Goal: Navigation & Orientation: Find specific page/section

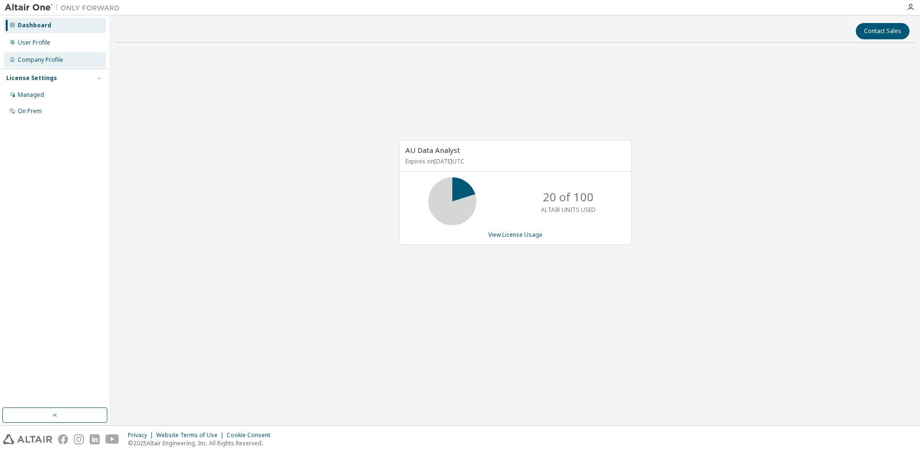
click at [40, 62] on div "Company Profile" at bounding box center [40, 60] width 45 height 8
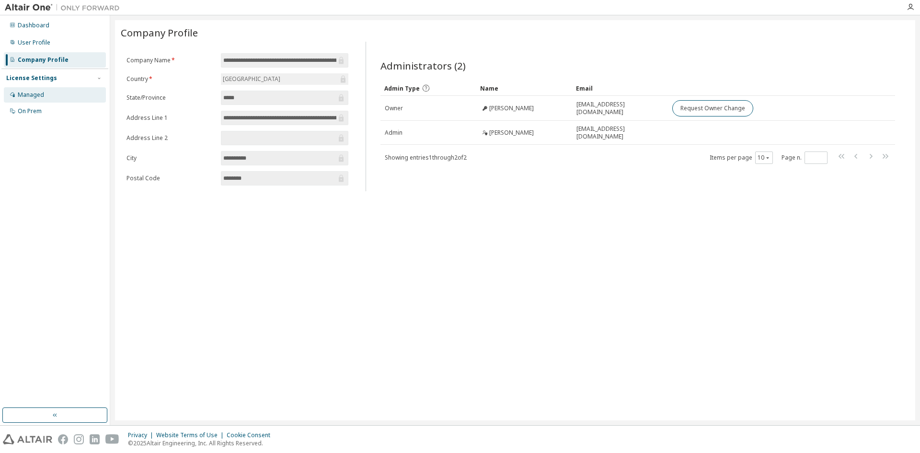
click at [33, 89] on div "Managed" at bounding box center [55, 94] width 102 height 15
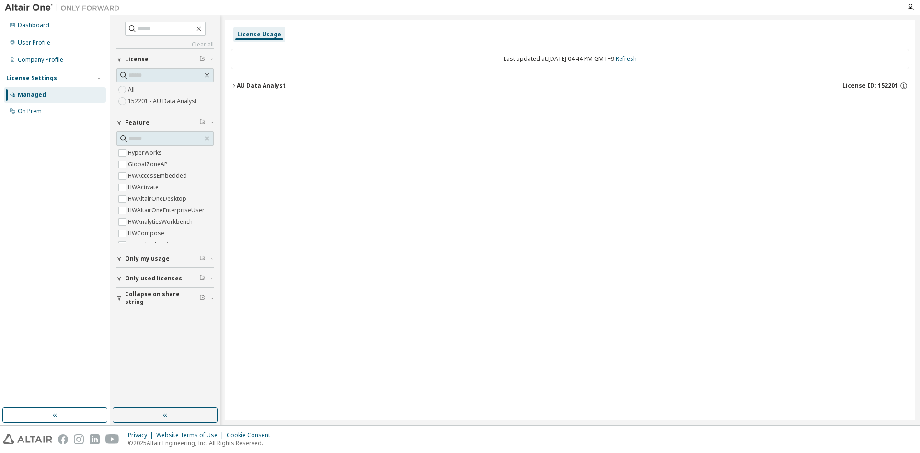
click at [234, 86] on icon "button" at bounding box center [234, 85] width 2 height 3
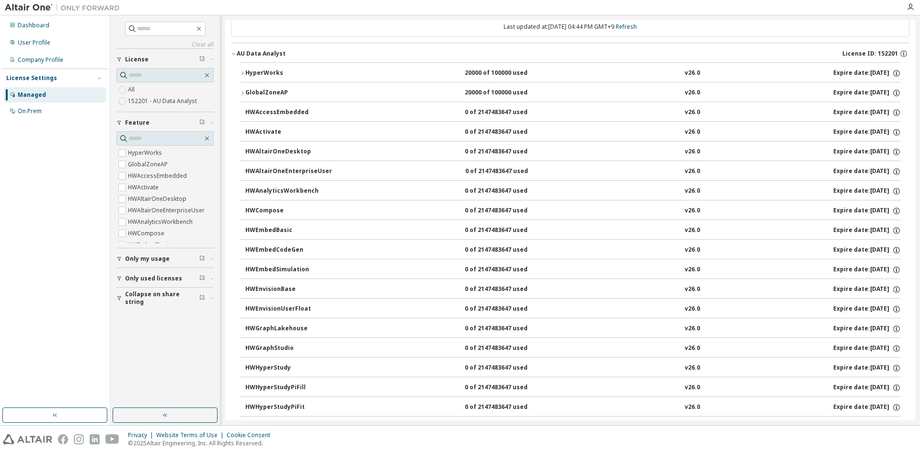
scroll to position [48, 0]
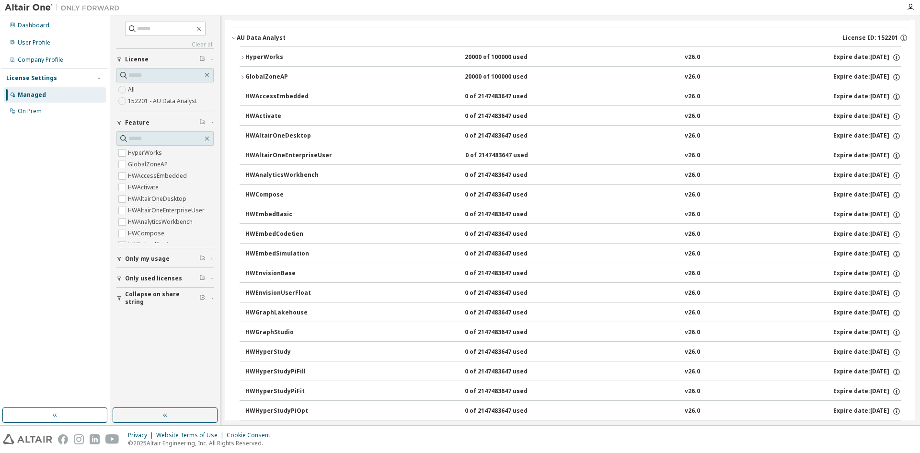
click at [133, 280] on span "Only used licenses" at bounding box center [153, 278] width 57 height 8
click at [140, 325] on span "Collapse on share string" at bounding box center [162, 325] width 74 height 15
click at [148, 262] on button "Only my usage" at bounding box center [164, 258] width 97 height 21
click at [33, 110] on div "On Prem" at bounding box center [30, 111] width 24 height 8
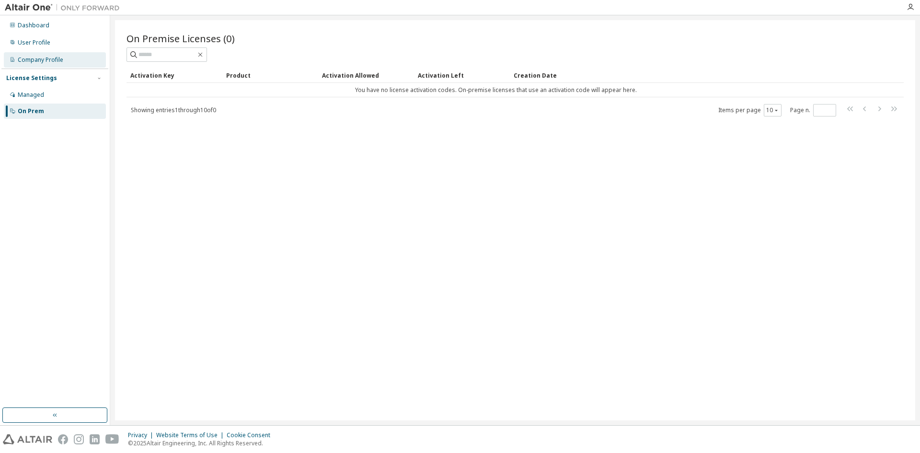
click at [50, 61] on div "Company Profile" at bounding box center [40, 60] width 45 height 8
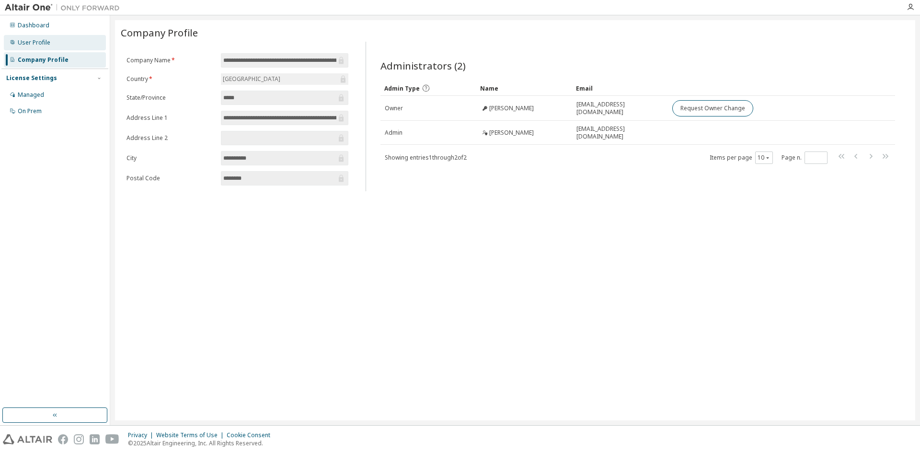
click at [61, 45] on div "User Profile" at bounding box center [55, 42] width 102 height 15
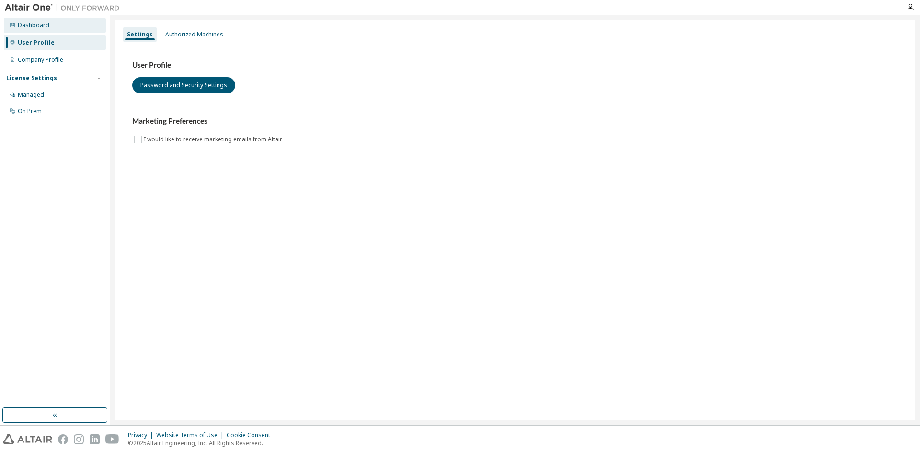
click at [48, 26] on div "Dashboard" at bounding box center [55, 25] width 102 height 15
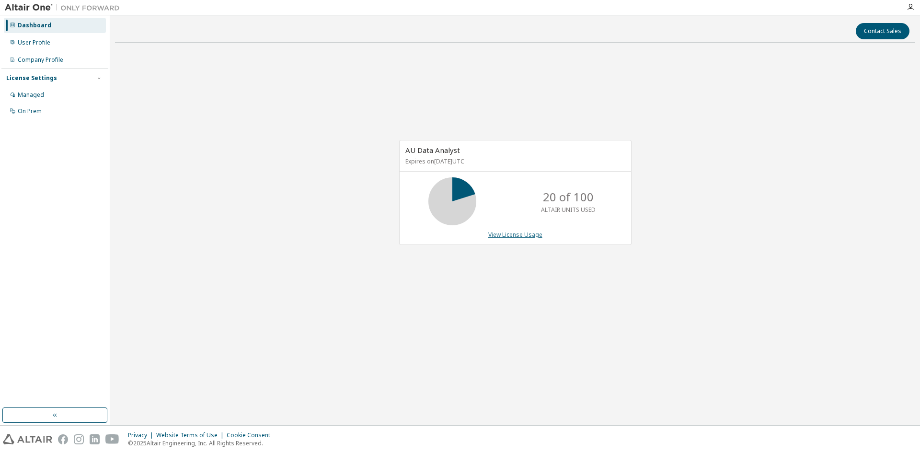
click at [518, 237] on link "View License Usage" at bounding box center [515, 234] width 54 height 8
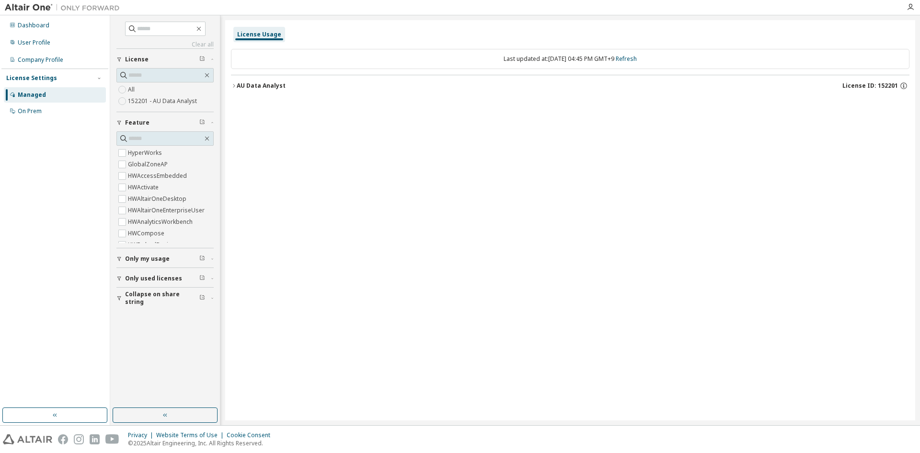
click at [233, 85] on icon "button" at bounding box center [234, 86] width 6 height 6
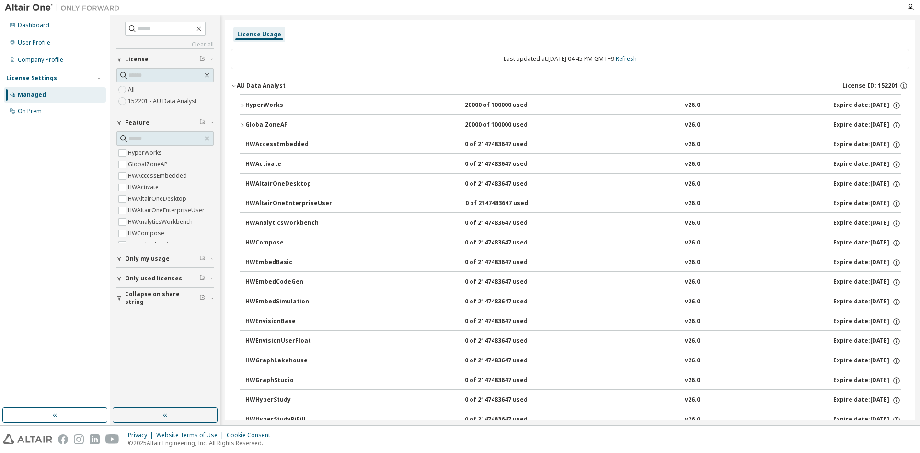
click at [240, 105] on icon "button" at bounding box center [242, 105] width 6 height 6
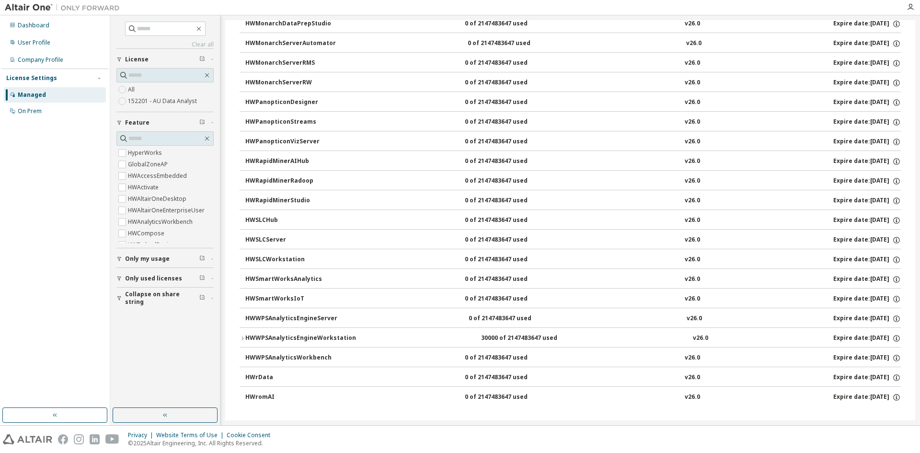
scroll to position [677, 0]
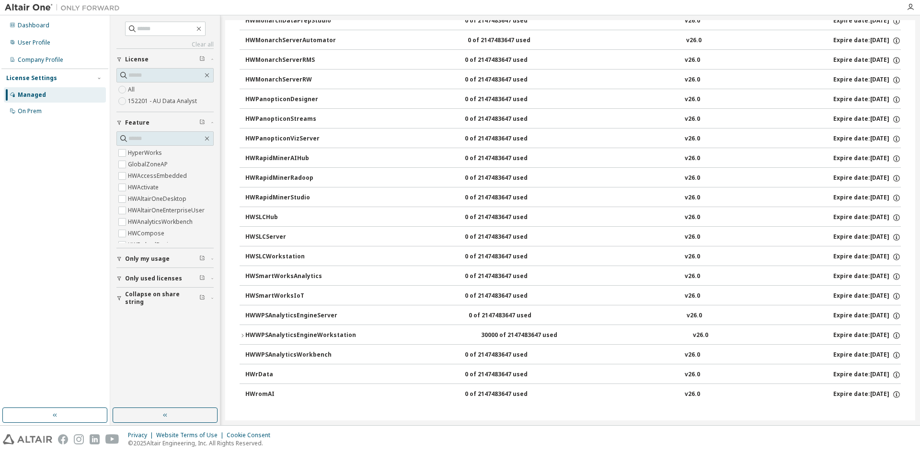
click at [241, 335] on icon "button" at bounding box center [242, 335] width 6 height 6
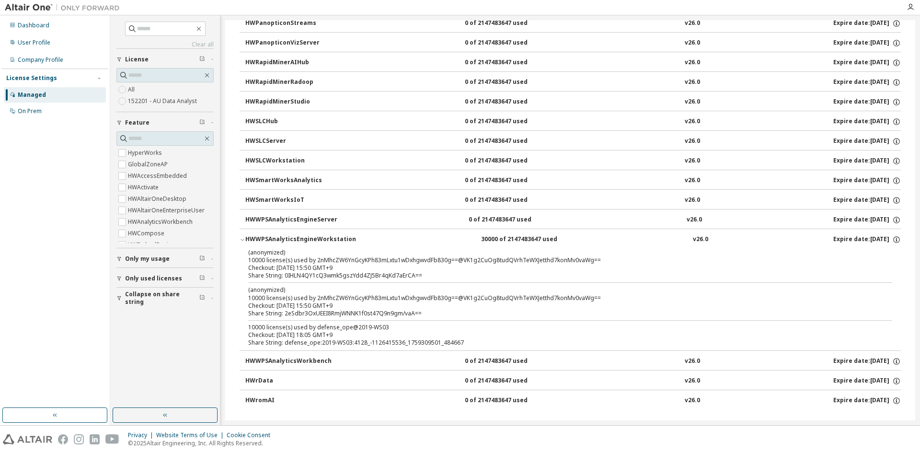
scroll to position [779, 0]
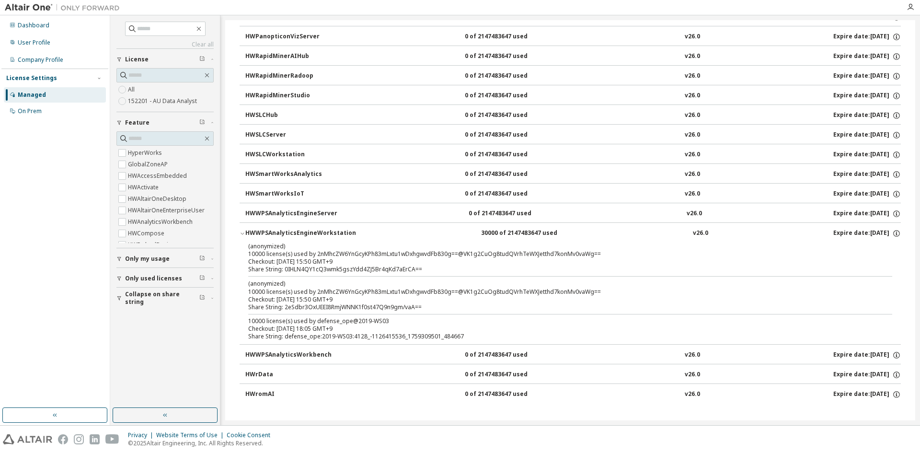
click at [88, 339] on div "Dashboard User Profile Company Profile License Settings Managed On Prem" at bounding box center [54, 211] width 107 height 389
